Goal: Navigation & Orientation: Understand site structure

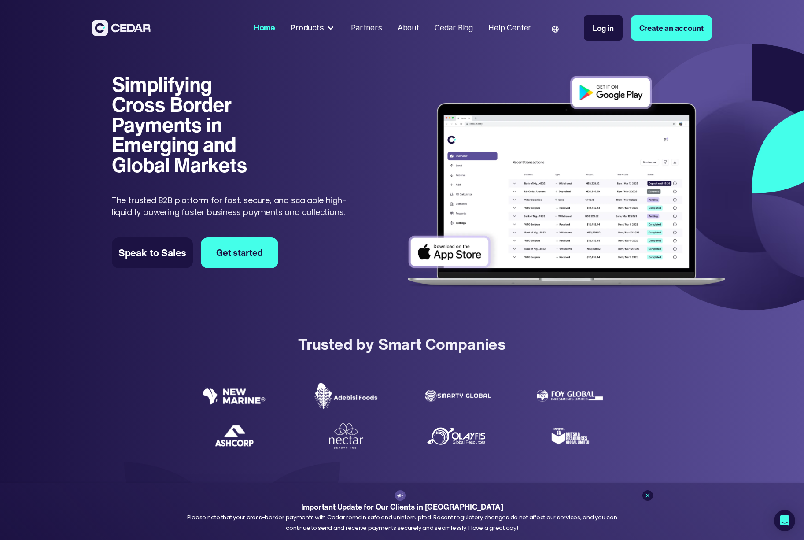
click at [302, 28] on div "Products" at bounding box center [307, 27] width 33 height 11
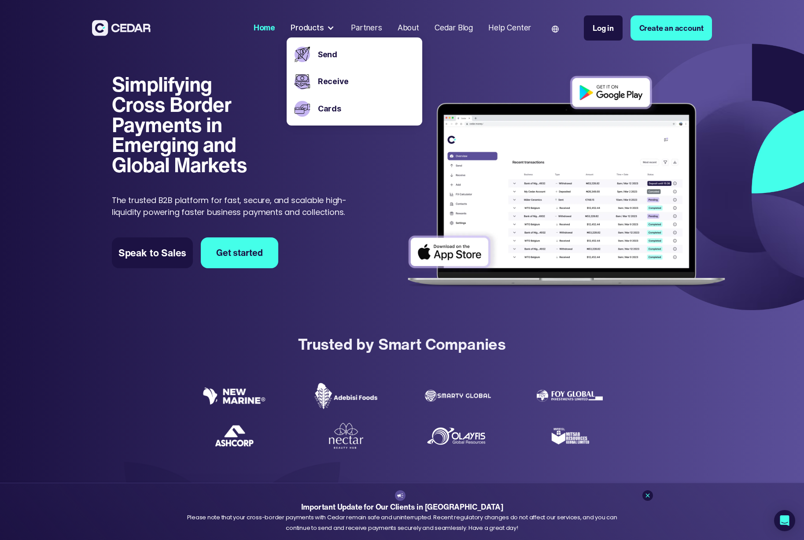
click at [361, 28] on div "Partners" at bounding box center [366, 27] width 31 height 11
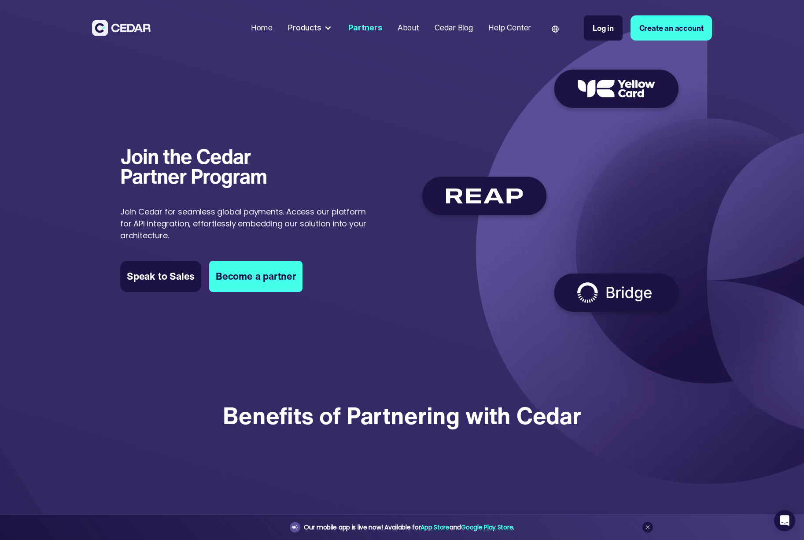
click at [406, 31] on div "About" at bounding box center [408, 27] width 22 height 11
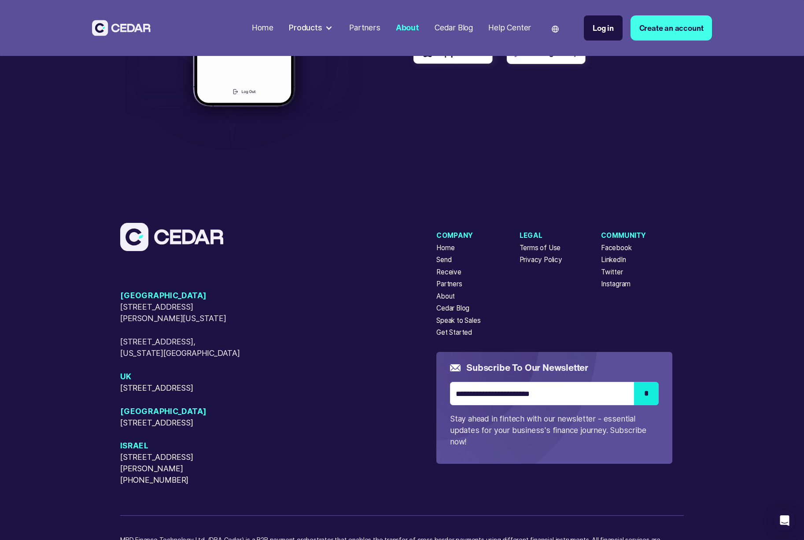
scroll to position [2257, 0]
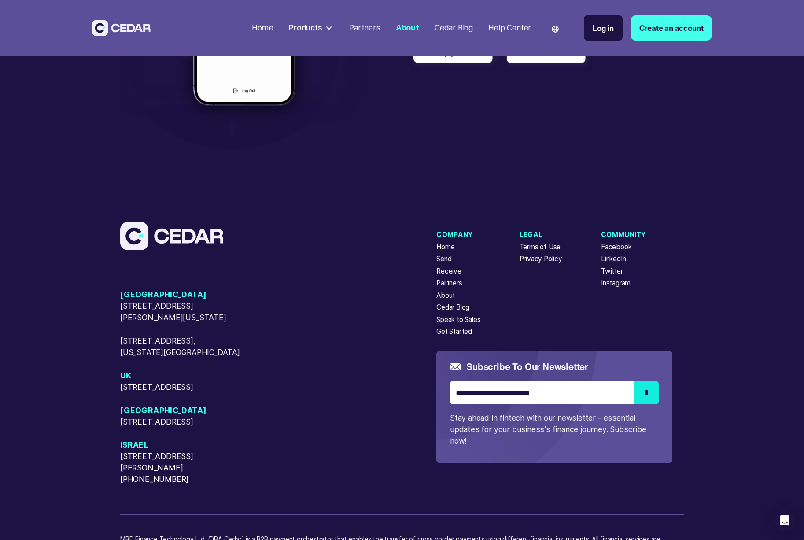
click at [299, 335] on div "USA [STREET_ADDRESS][GEOGRAPHIC_DATA][PERSON_NAME][US_STATE][STREET_ADDRESS][US…" at bounding box center [278, 387] width 316 height 196
